Goal: Task Accomplishment & Management: Use online tool/utility

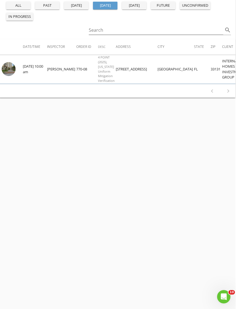
click at [9, 62] on img at bounding box center [9, 69] width 14 height 14
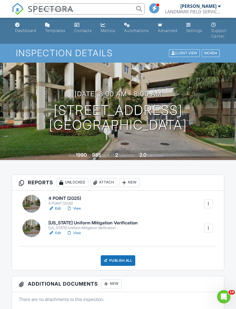
click at [116, 222] on h6 "Florida Uniform Mitigation Verification" at bounding box center [92, 222] width 89 height 5
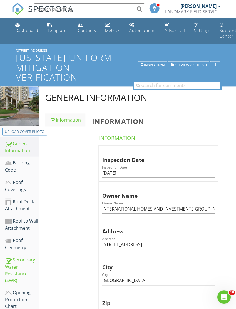
click at [184, 65] on span "Preview / Publish" at bounding box center [190, 65] width 33 height 4
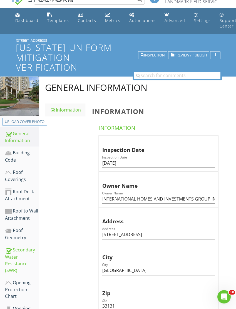
click at [147, 58] on button "Inspection" at bounding box center [152, 55] width 29 height 8
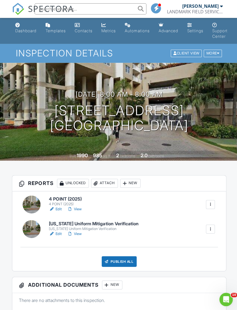
click at [58, 197] on h6 "4 POINT (2025)" at bounding box center [66, 198] width 35 height 5
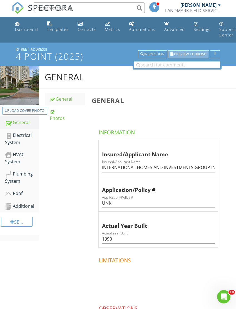
click at [181, 53] on span "Preview / Publish" at bounding box center [190, 55] width 33 height 4
